Goal: Information Seeking & Learning: Learn about a topic

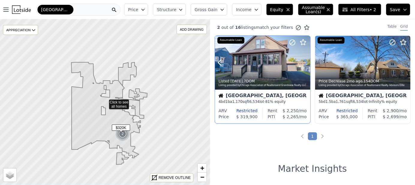
click at [304, 64] on icon at bounding box center [306, 63] width 10 height 10
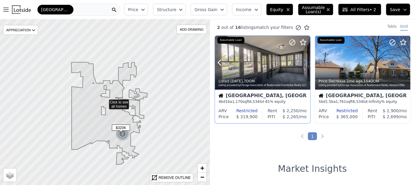
click at [305, 63] on icon at bounding box center [306, 63] width 10 height 10
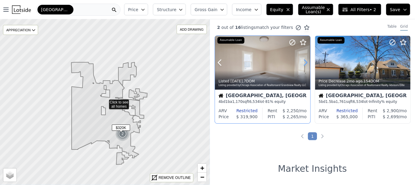
click at [305, 63] on icon at bounding box center [306, 63] width 10 height 10
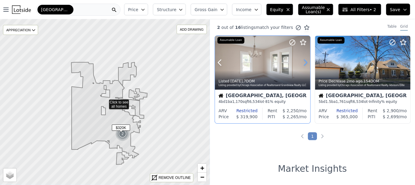
click at [305, 63] on icon at bounding box center [306, 63] width 10 height 10
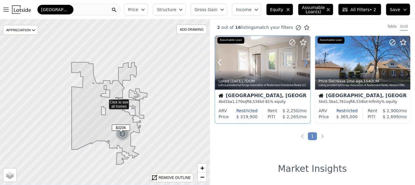
click at [305, 63] on icon at bounding box center [306, 63] width 10 height 10
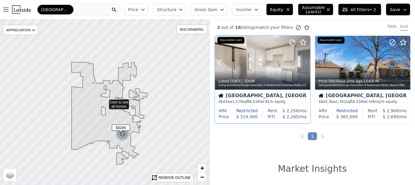
click at [305, 63] on icon at bounding box center [306, 63] width 10 height 10
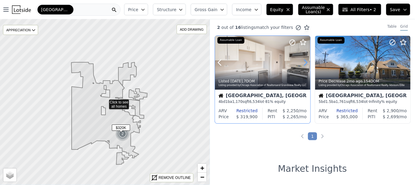
click at [305, 63] on icon at bounding box center [306, 63] width 10 height 10
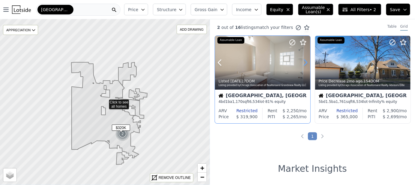
click at [305, 63] on icon at bounding box center [306, 63] width 10 height 10
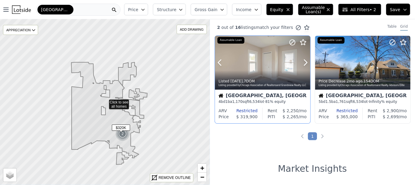
click at [248, 87] on div "Listed 1w ago , 7 DOM Listing provided by Chicago Association of Realtors and G…" at bounding box center [262, 82] width 95 height 14
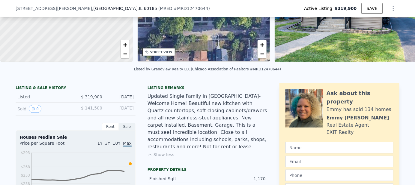
scroll to position [118, 0]
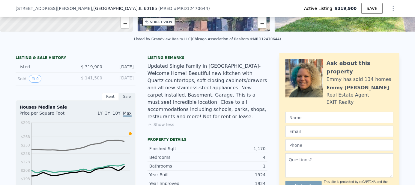
click at [109, 100] on div "Rent" at bounding box center [110, 96] width 17 height 8
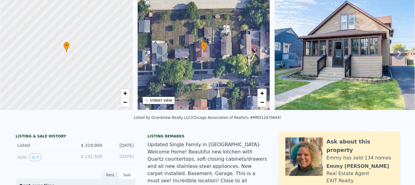
scroll to position [2, 0]
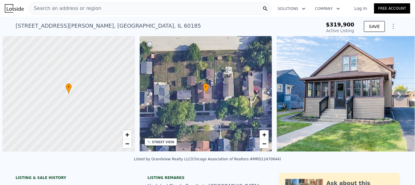
scroll to position [0, 2]
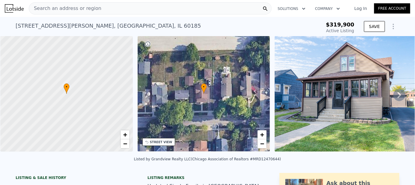
click at [398, 98] on icon at bounding box center [400, 95] width 4 height 6
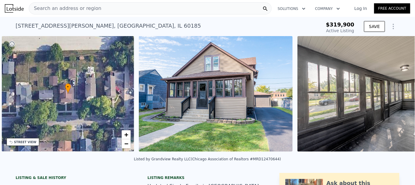
scroll to position [0, 140]
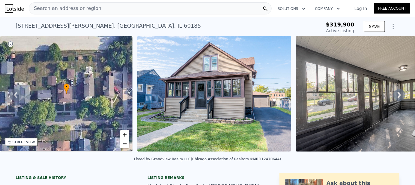
click at [223, 132] on img at bounding box center [214, 93] width 154 height 115
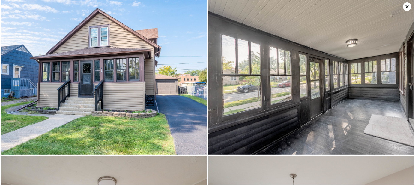
click at [176, 120] on img at bounding box center [104, 77] width 206 height 154
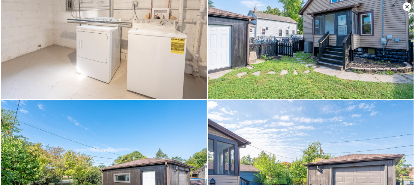
scroll to position [1045, 0]
